Goal: Task Accomplishment & Management: Complete application form

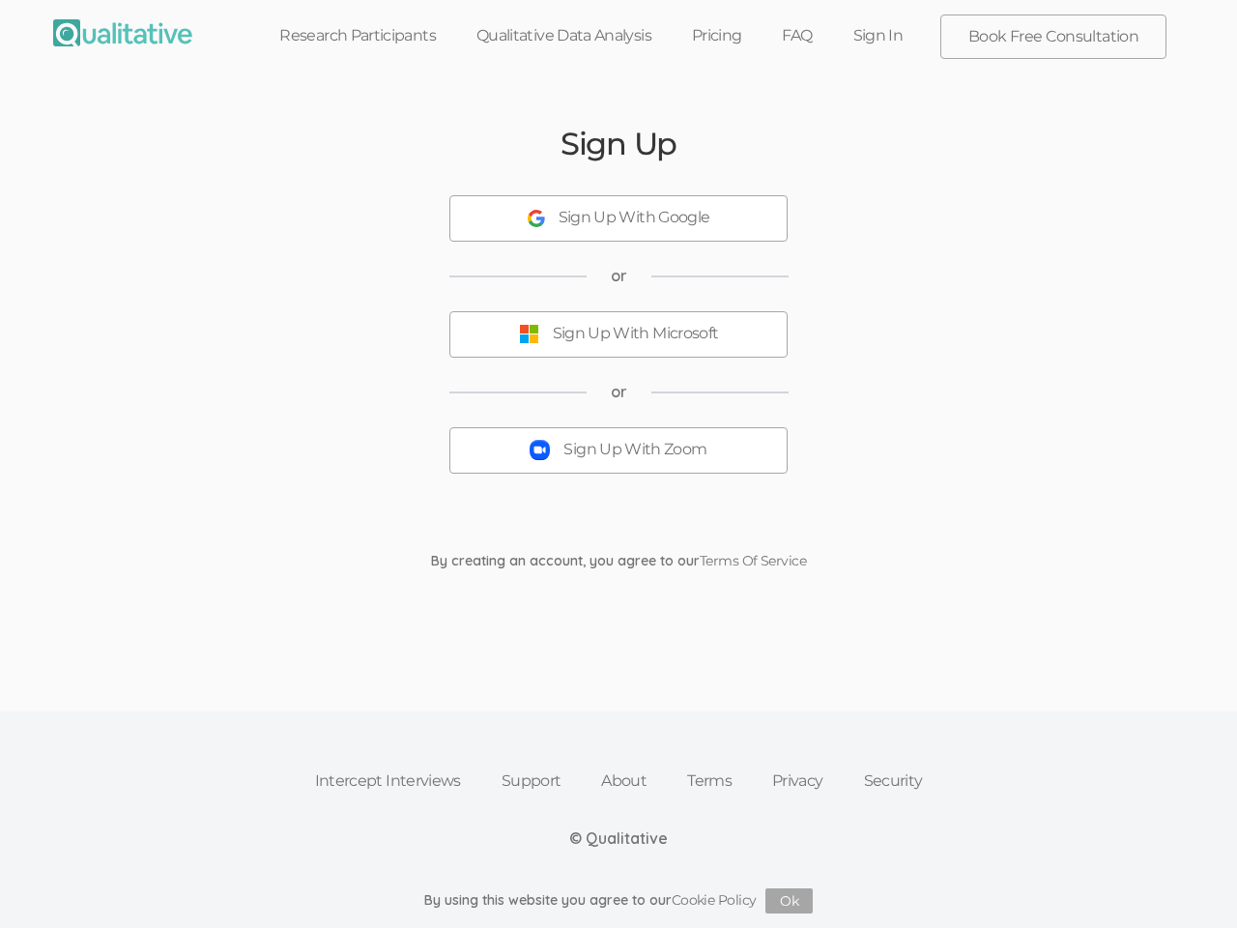
click at [619, 464] on button "Sign Up With Zoom" at bounding box center [618, 450] width 338 height 46
click at [619, 218] on div "Sign Up With Google" at bounding box center [635, 218] width 152 height 22
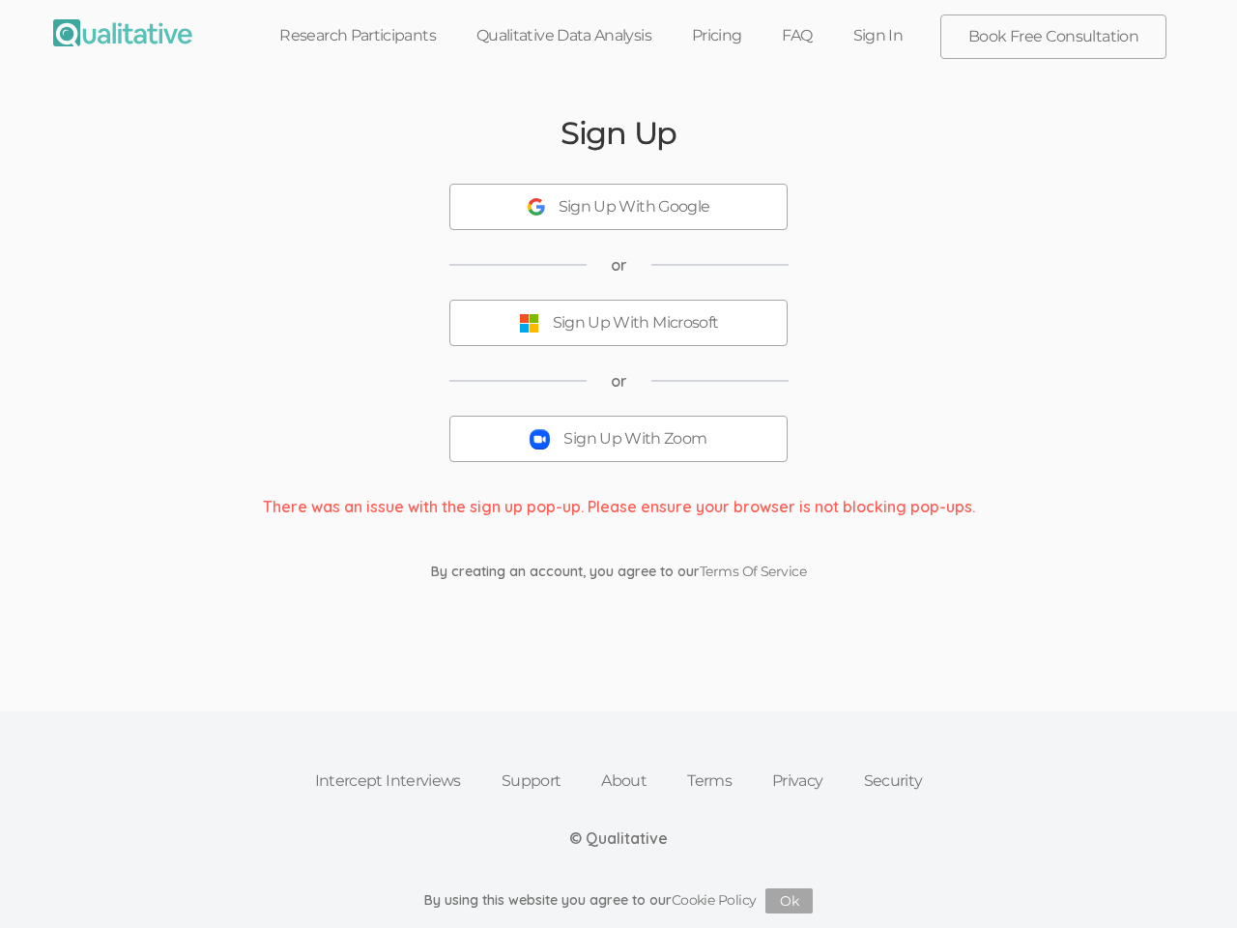
click at [619, 334] on button "Sign Up With Microsoft" at bounding box center [618, 323] width 338 height 46
click at [619, 450] on button "Sign Up With Zoom" at bounding box center [618, 439] width 338 height 46
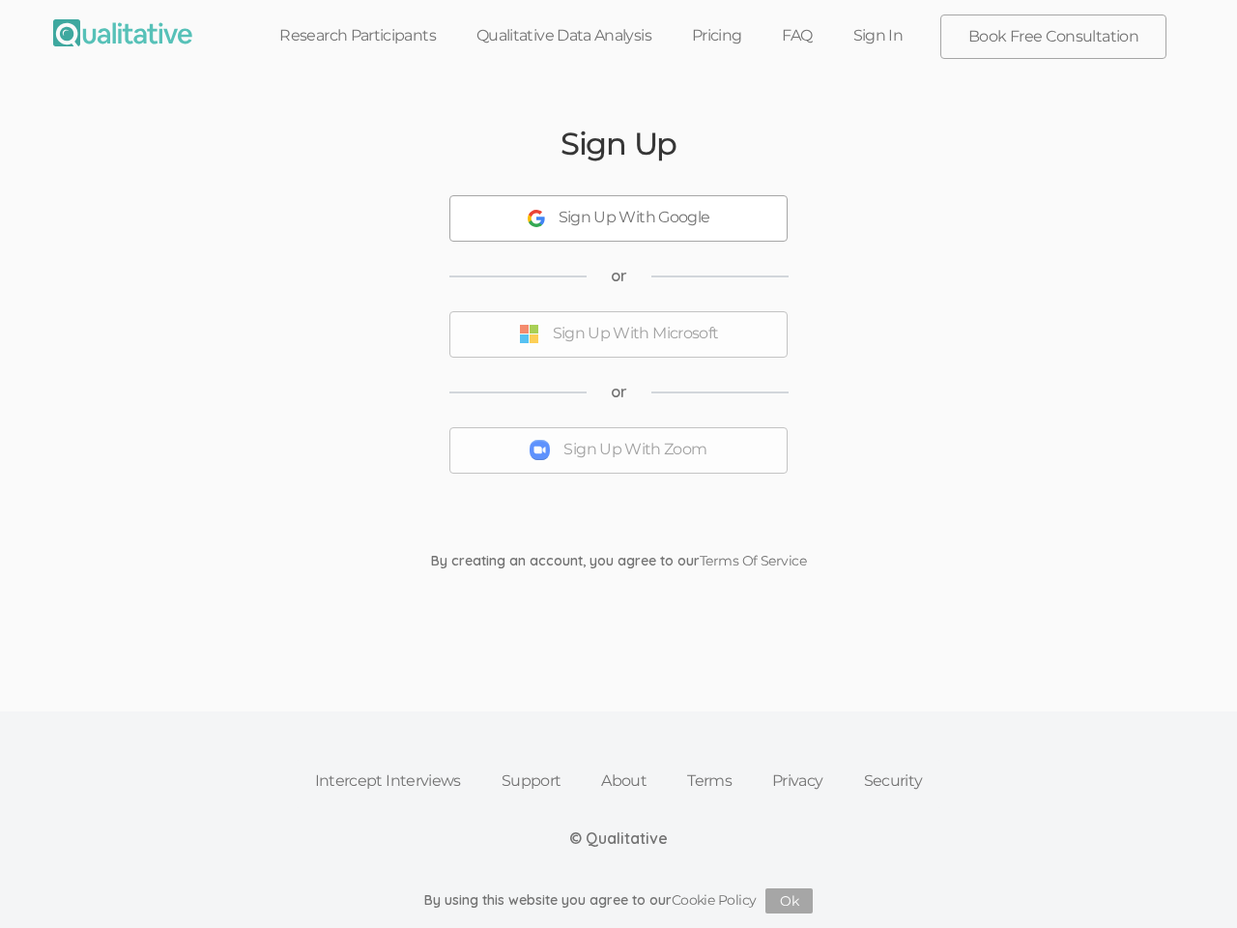
click at [790, 901] on button "Ok" at bounding box center [789, 900] width 47 height 25
